Goal: Find specific page/section: Find specific page/section

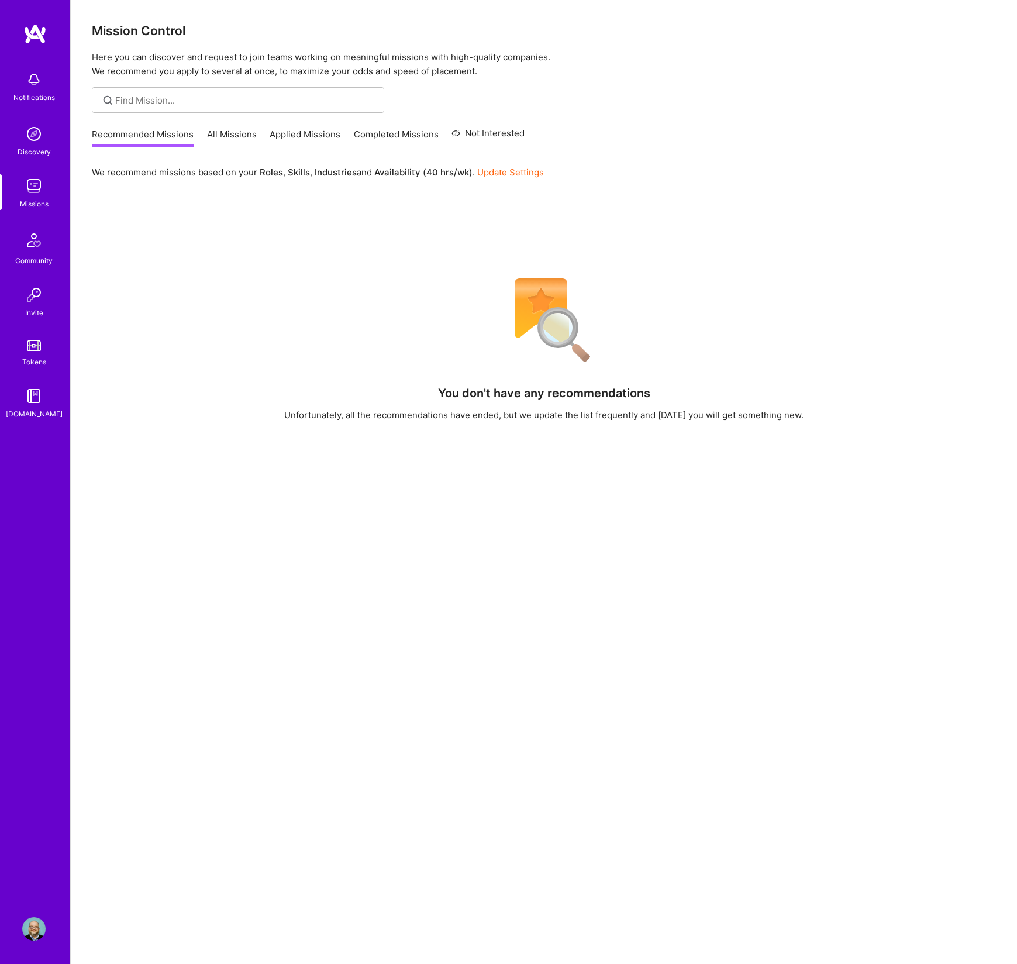
click at [316, 135] on link "Applied Missions" at bounding box center [305, 137] width 71 height 19
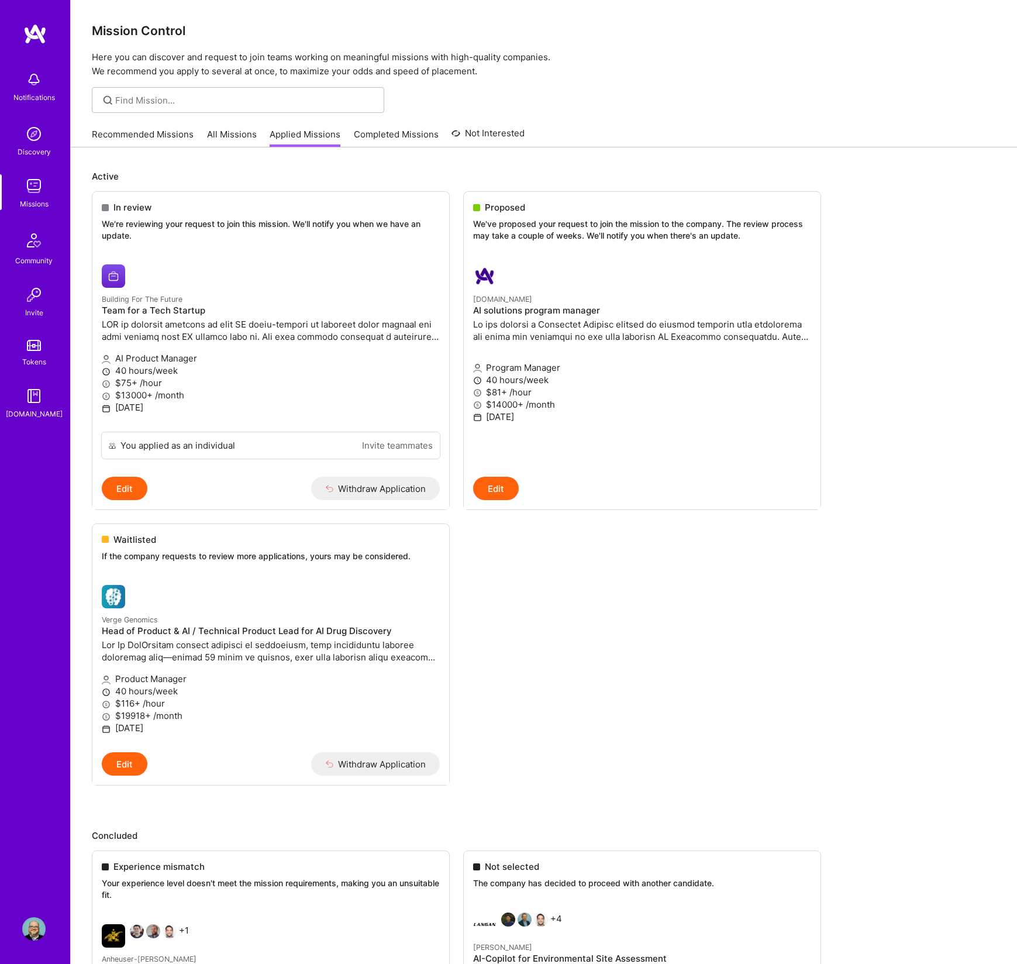
click at [33, 930] on img at bounding box center [33, 928] width 23 height 23
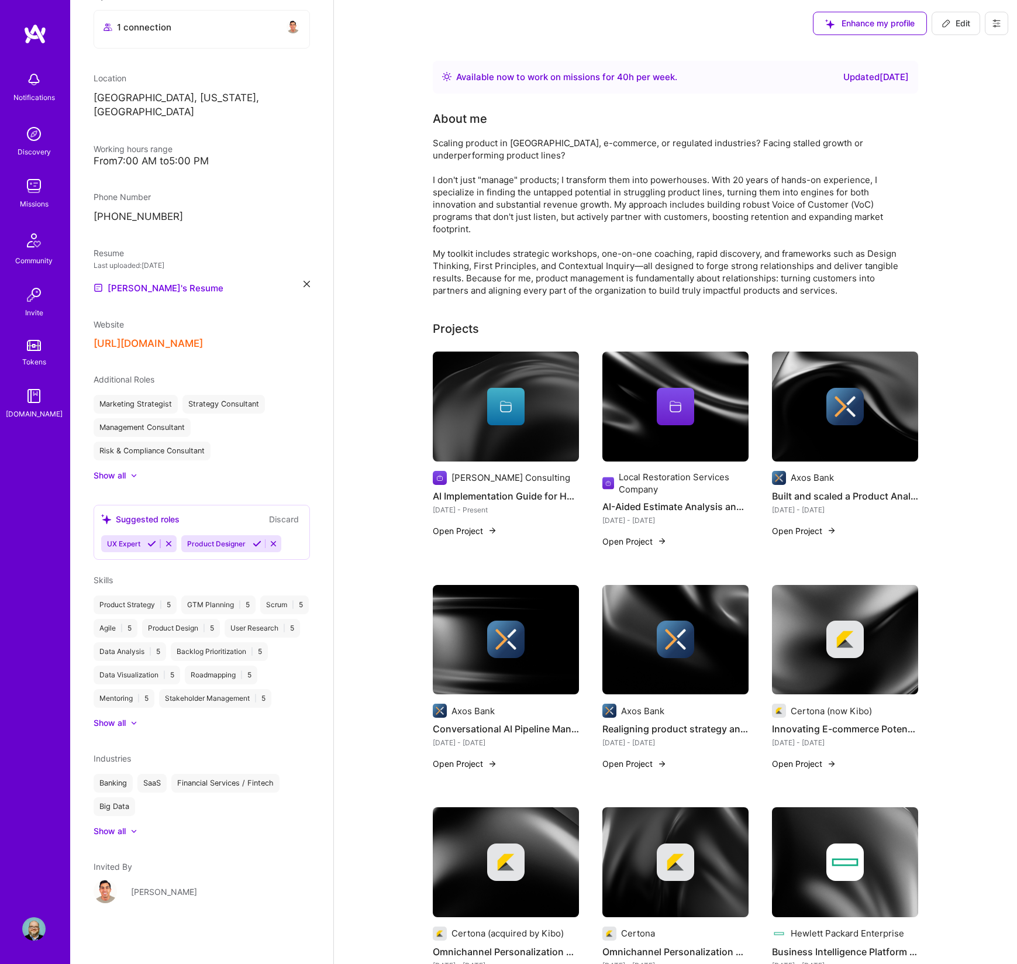
click at [109, 834] on div "Show all" at bounding box center [110, 831] width 32 height 12
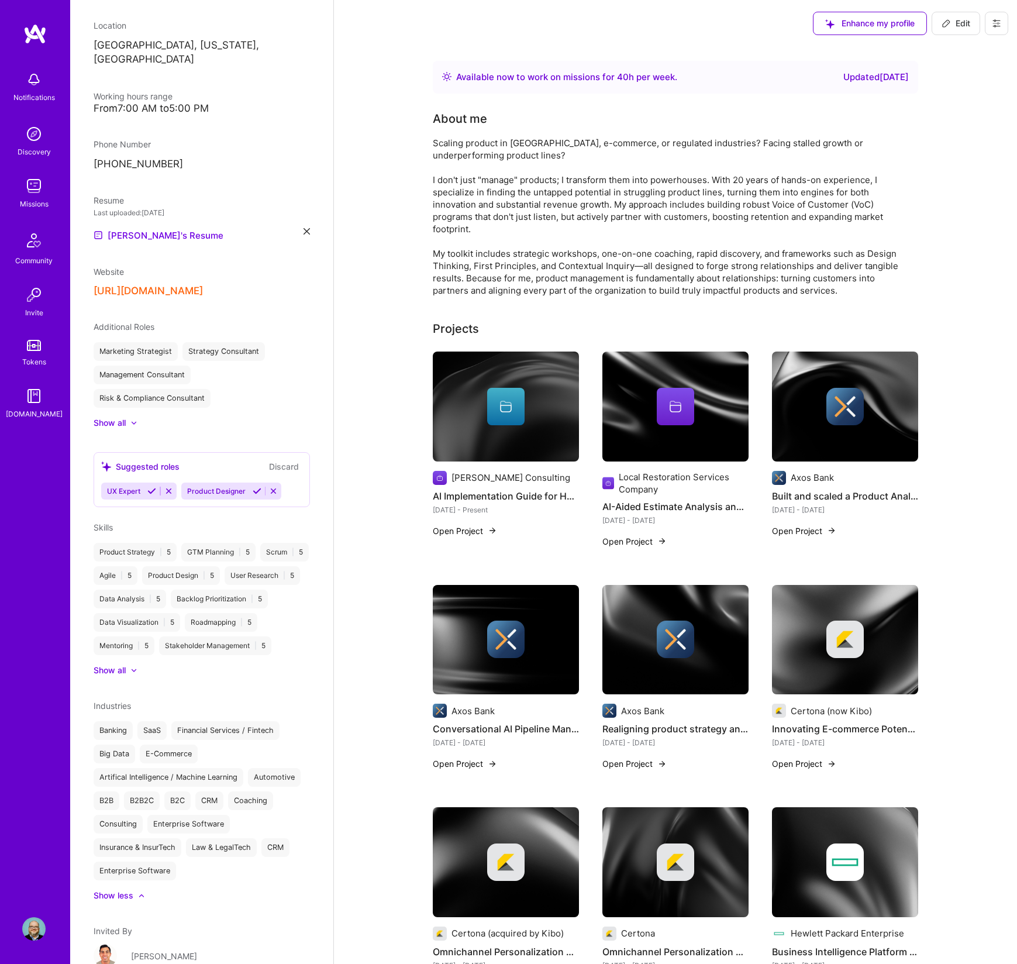
scroll to position [353, 0]
